Goal: Book appointment/travel/reservation

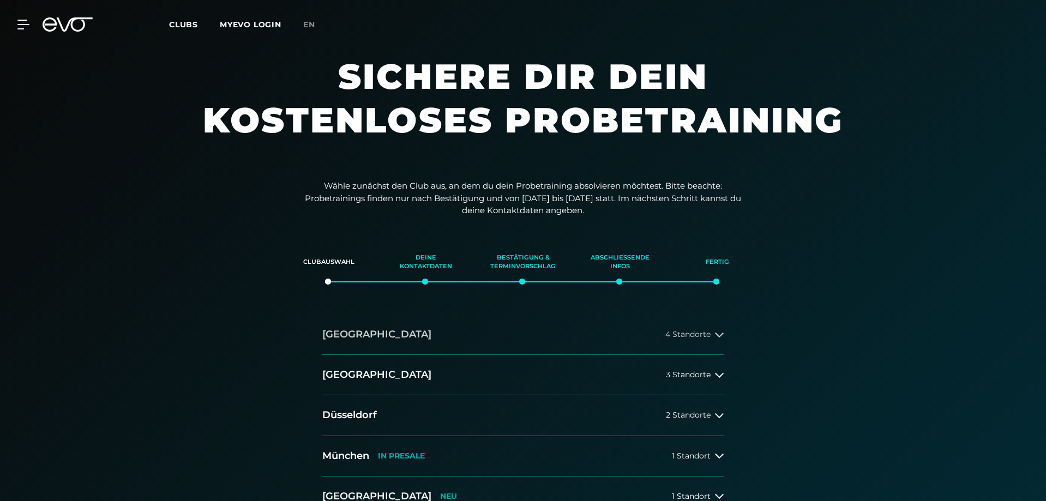
scroll to position [109, 0]
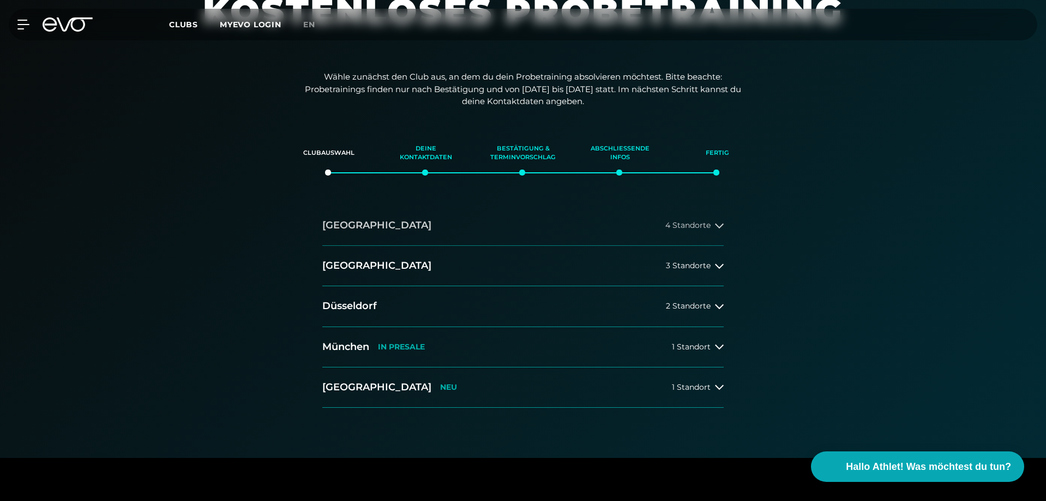
click at [345, 219] on h2 "[GEOGRAPHIC_DATA]" at bounding box center [376, 226] width 109 height 14
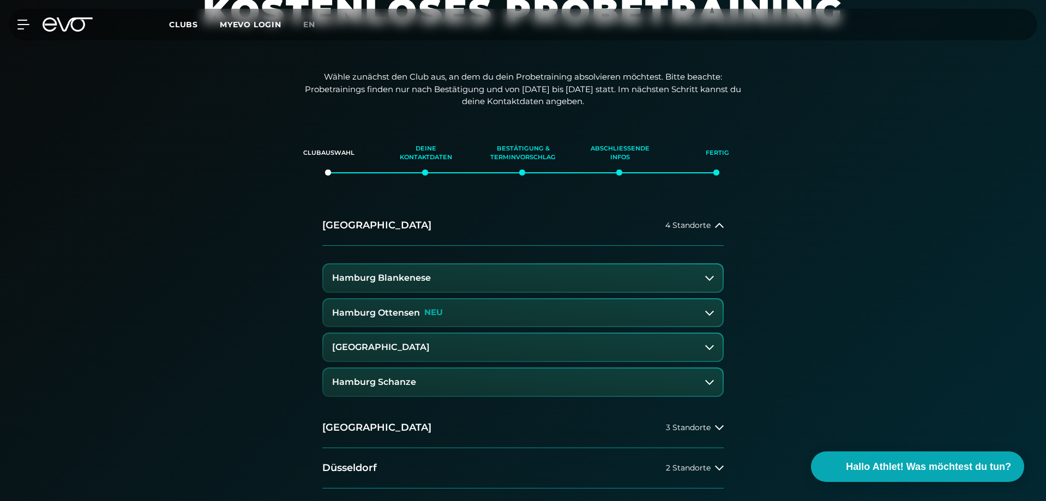
click at [380, 382] on h3 "Hamburg Schanze" at bounding box center [374, 383] width 84 height 10
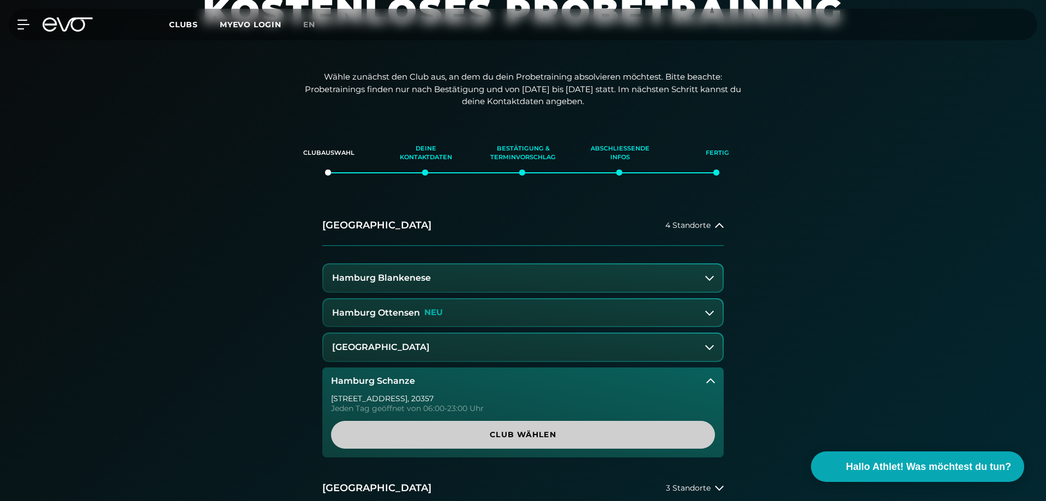
click at [416, 426] on span "Club wählen" at bounding box center [523, 435] width 384 height 28
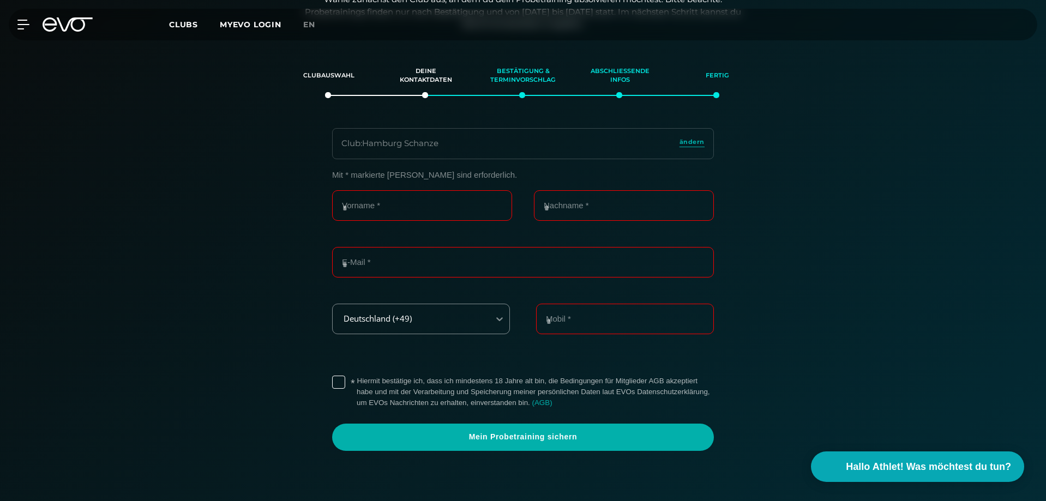
scroll to position [187, 0]
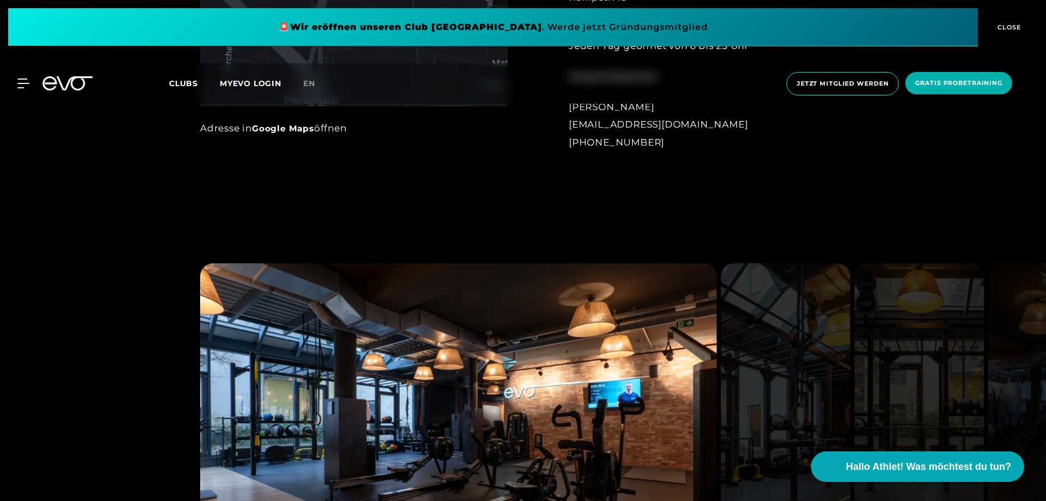
scroll to position [1091, 0]
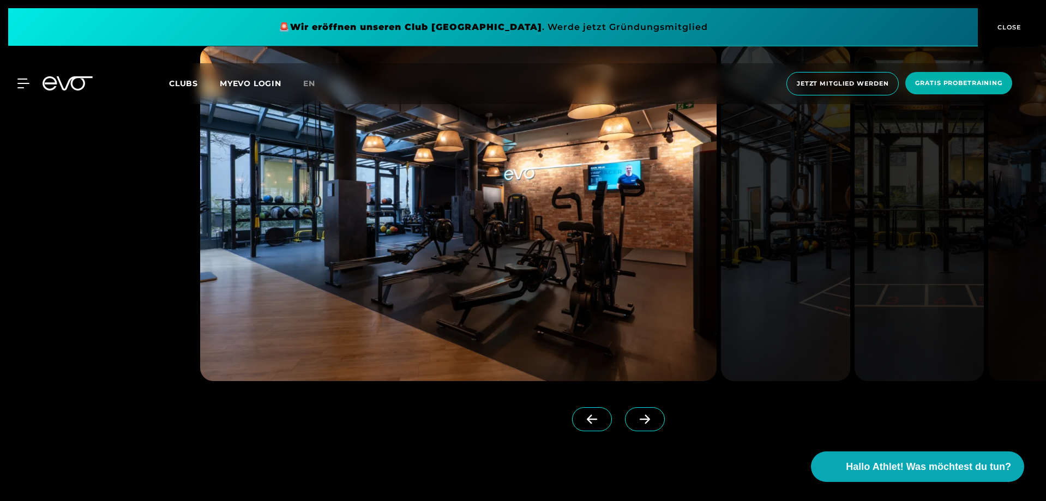
click at [648, 423] on span at bounding box center [645, 420] width 40 height 24
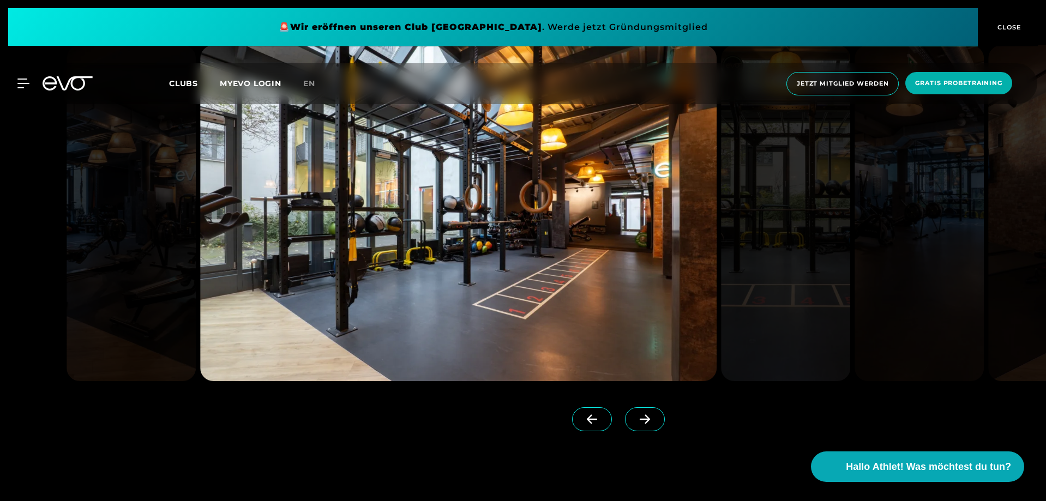
click at [638, 422] on span at bounding box center [645, 420] width 40 height 24
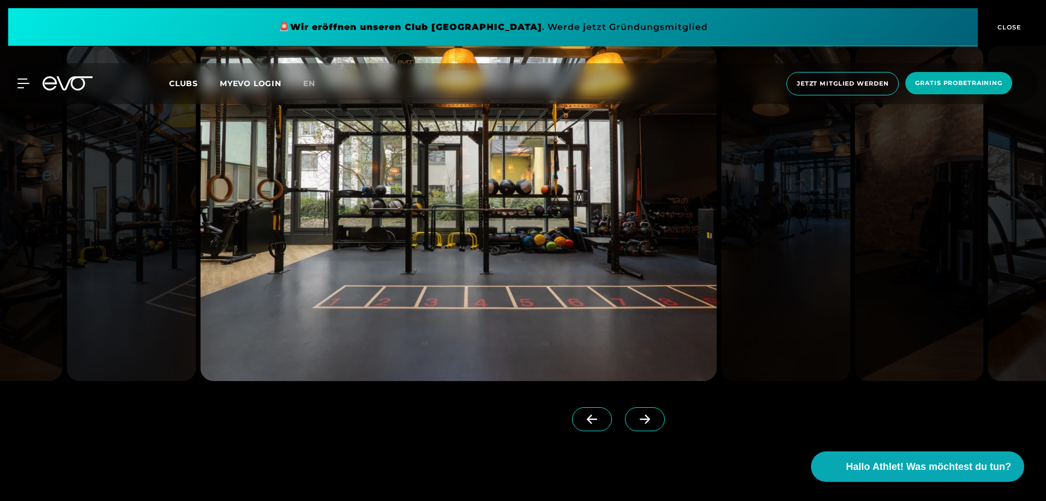
click at [638, 422] on span at bounding box center [645, 420] width 40 height 24
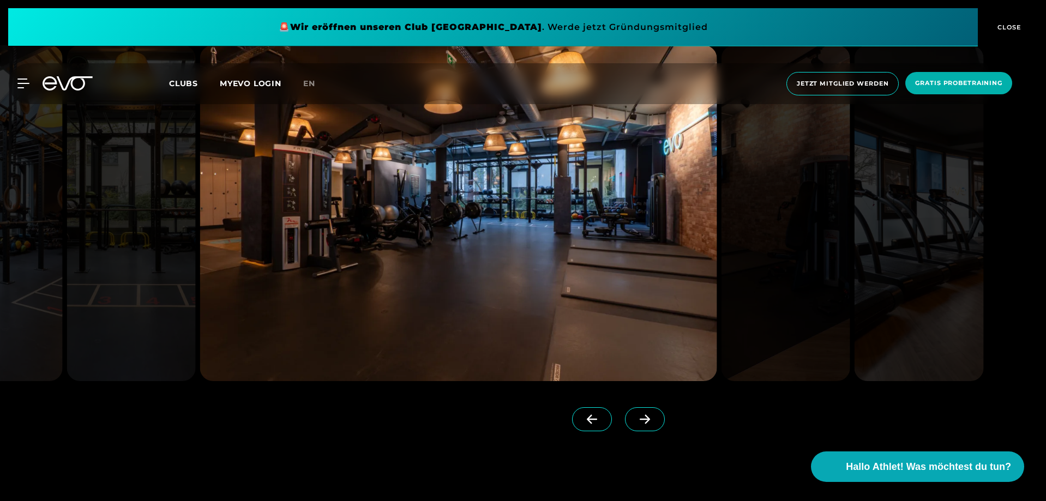
click at [638, 422] on span at bounding box center [645, 420] width 40 height 24
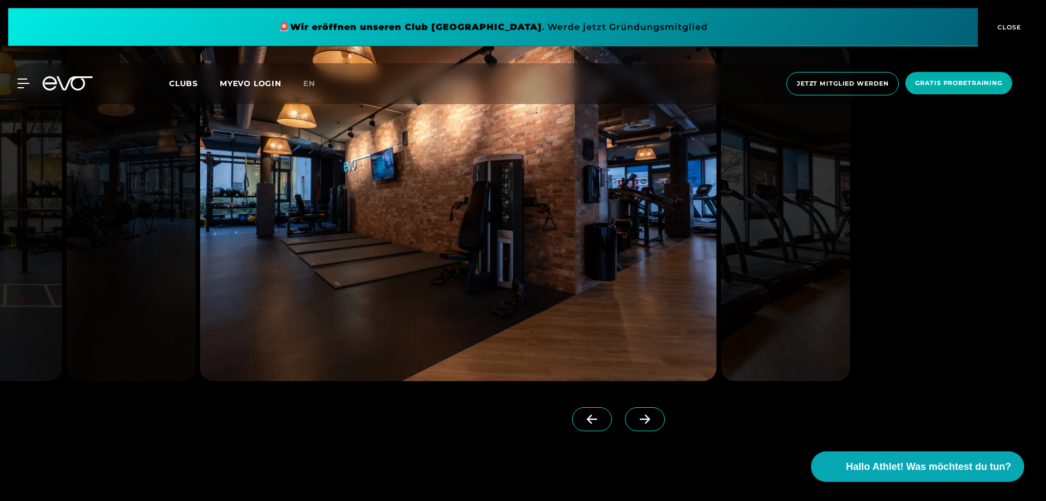
click at [638, 422] on span at bounding box center [645, 420] width 40 height 24
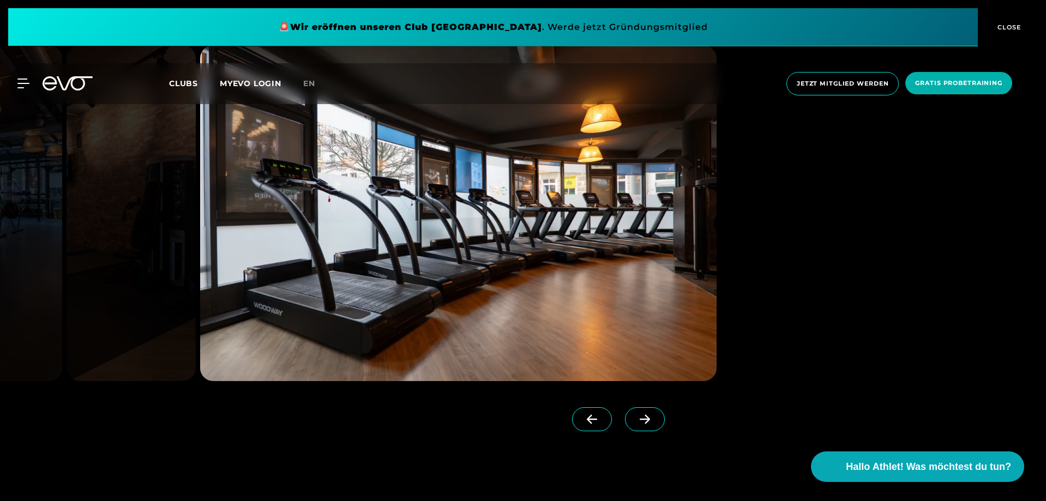
click at [638, 422] on span at bounding box center [645, 420] width 40 height 24
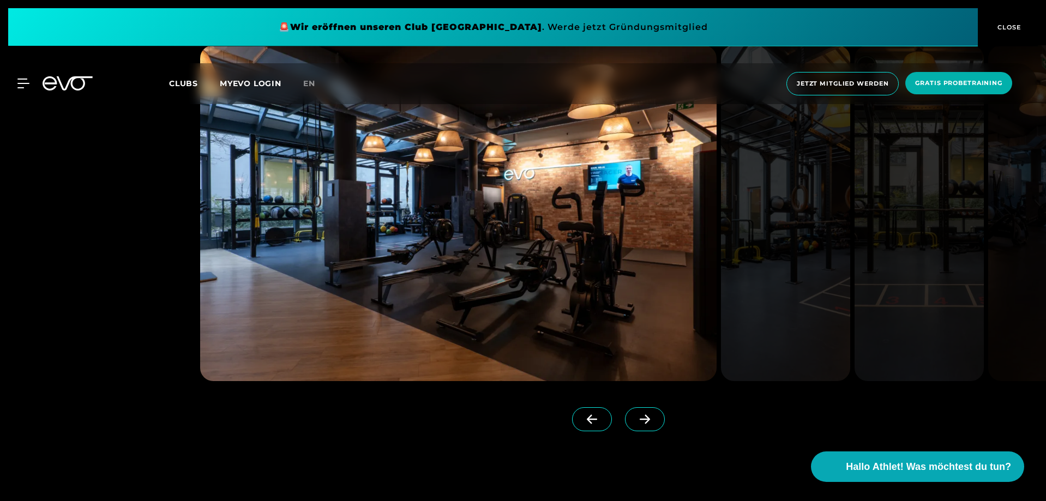
click at [638, 422] on span at bounding box center [645, 420] width 40 height 24
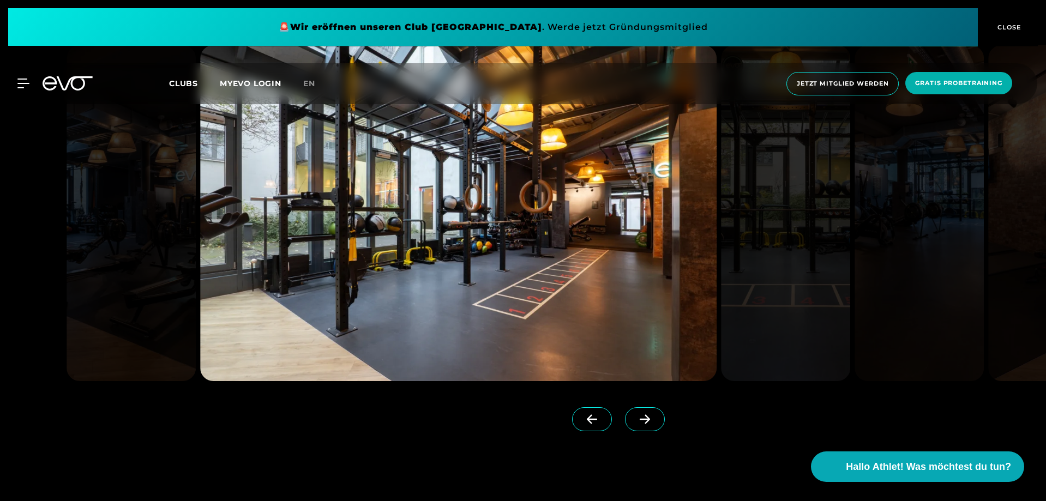
click at [638, 422] on span at bounding box center [645, 420] width 40 height 24
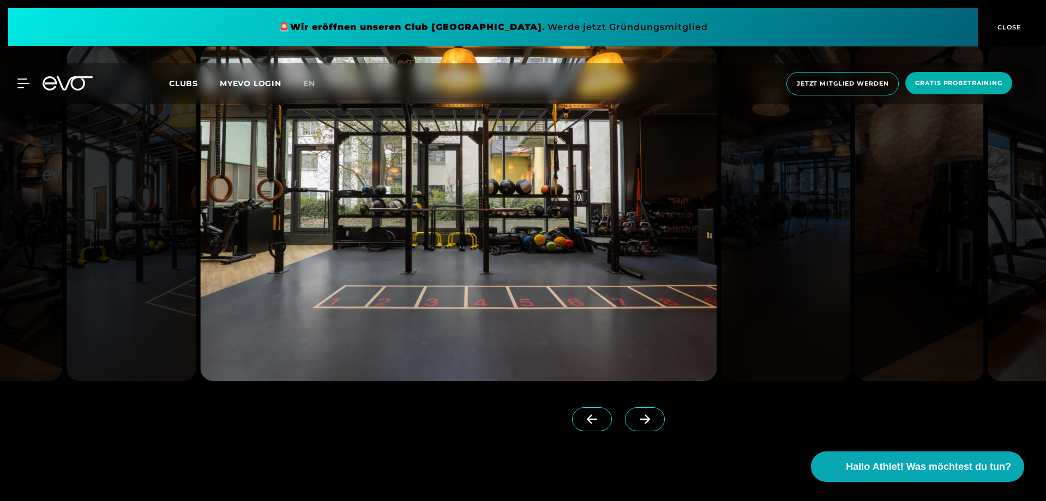
click at [638, 422] on span at bounding box center [645, 420] width 40 height 24
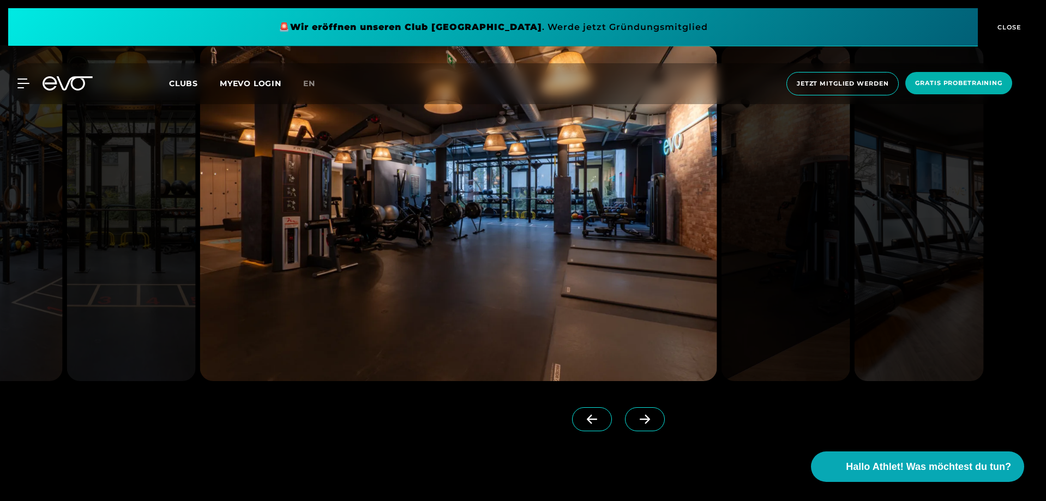
click at [638, 422] on span at bounding box center [645, 420] width 40 height 24
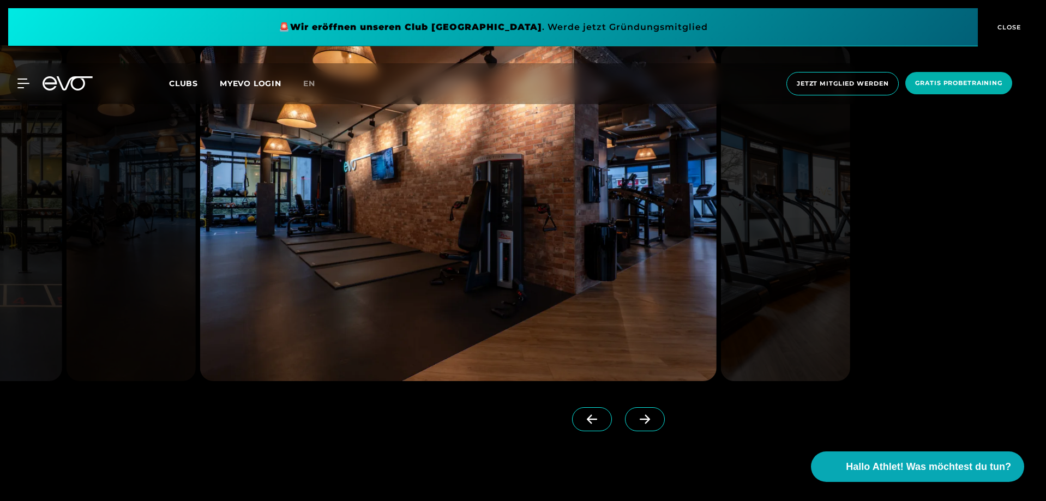
click at [638, 422] on span at bounding box center [645, 420] width 40 height 24
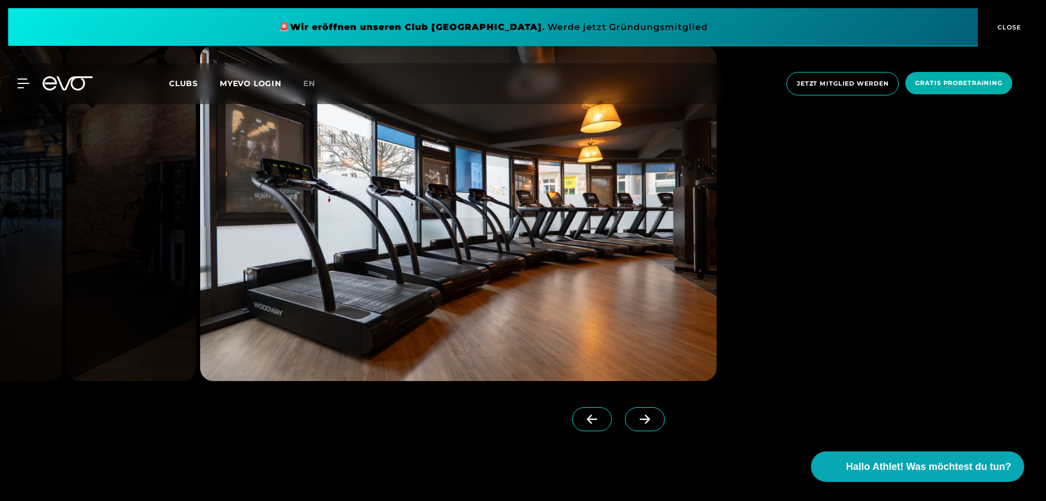
click at [638, 422] on span at bounding box center [645, 420] width 40 height 24
